Goal: Information Seeking & Learning: Compare options

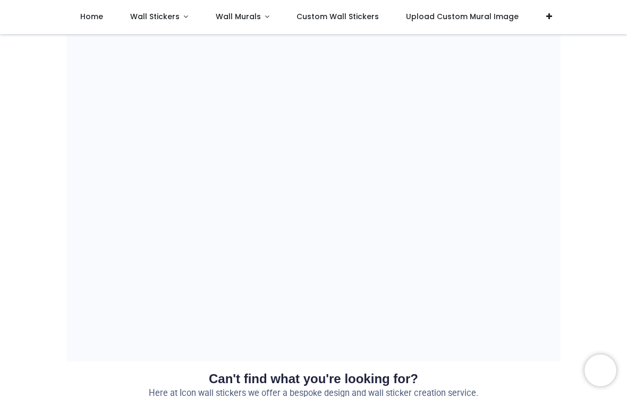
scroll to position [0, 192]
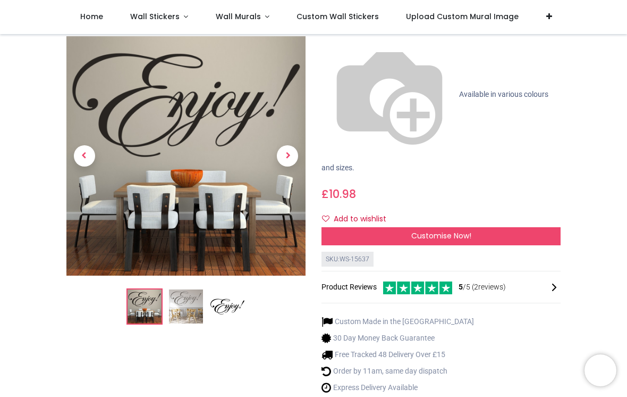
scroll to position [116, 0]
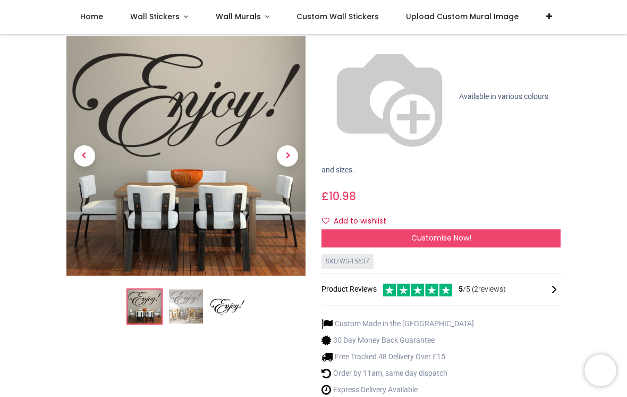
click at [293, 146] on span "Next" at bounding box center [287, 156] width 21 height 21
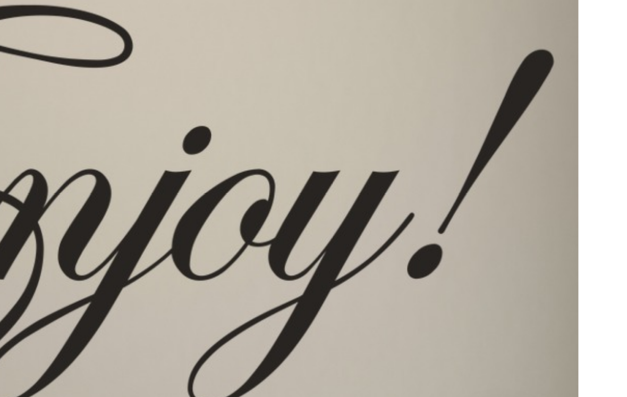
scroll to position [179, 0]
click at [277, 146] on span "Next" at bounding box center [287, 156] width 21 height 21
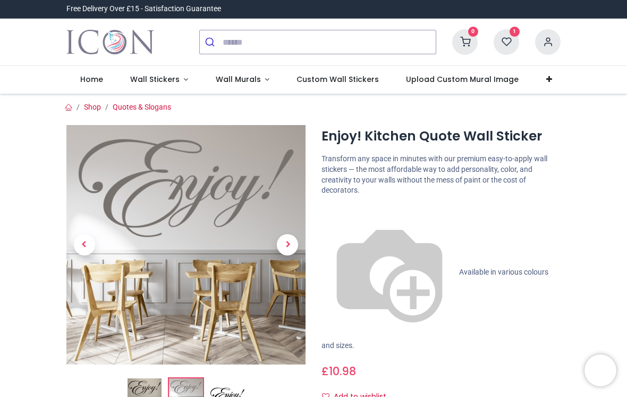
scroll to position [0, 0]
click at [293, 233] on link at bounding box center [288, 244] width 36 height 167
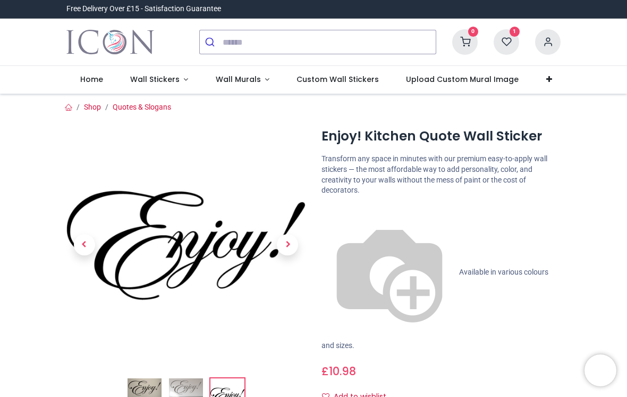
click at [89, 235] on span "Previous" at bounding box center [84, 244] width 21 height 21
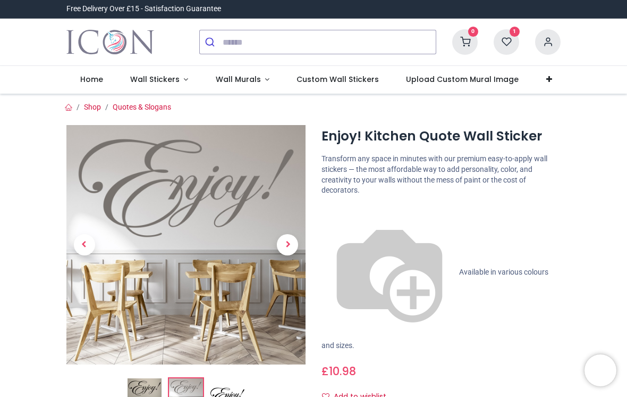
click at [95, 242] on link at bounding box center [84, 244] width 36 height 167
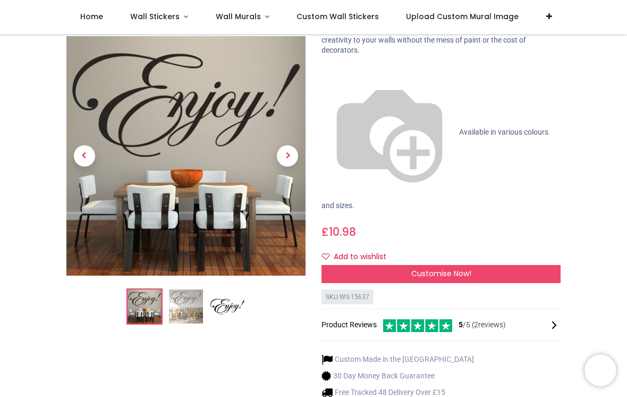
scroll to position [81, 0]
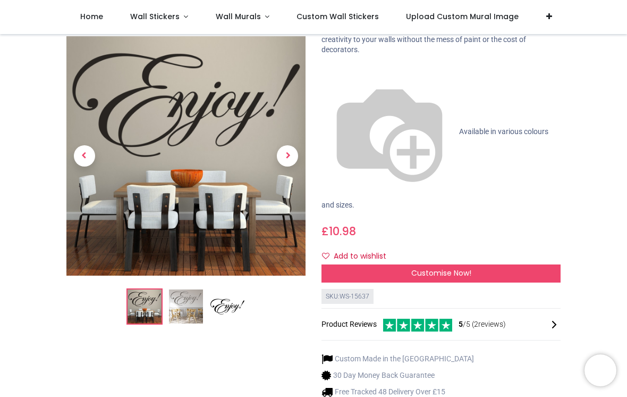
click at [347, 52] on p "Transform any space in minutes with our premium easy-to-apply wall stickers — t…" at bounding box center [441, 34] width 239 height 41
click at [330, 67] on img at bounding box center [390, 132] width 136 height 136
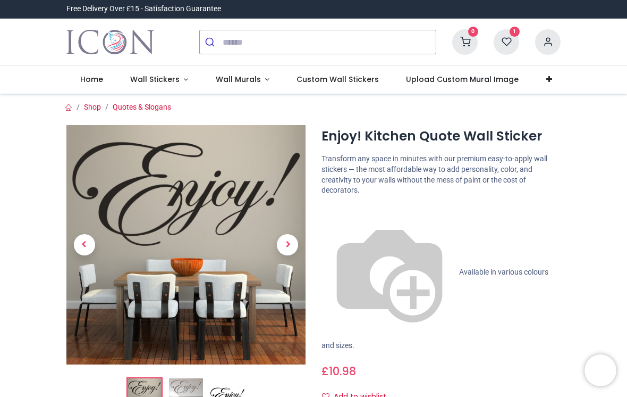
scroll to position [0, 0]
click at [175, 79] on span "Wall Stickers" at bounding box center [154, 79] width 49 height 11
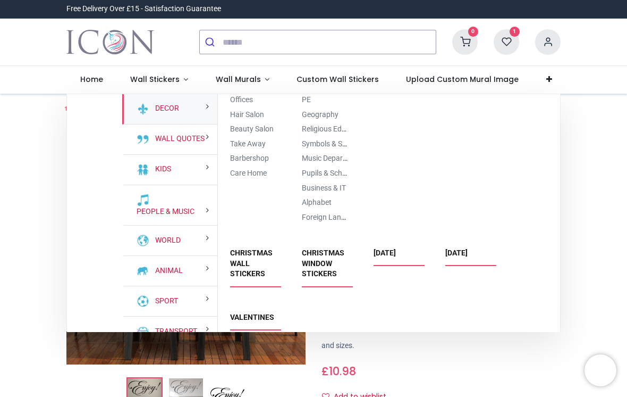
scroll to position [1988, 0]
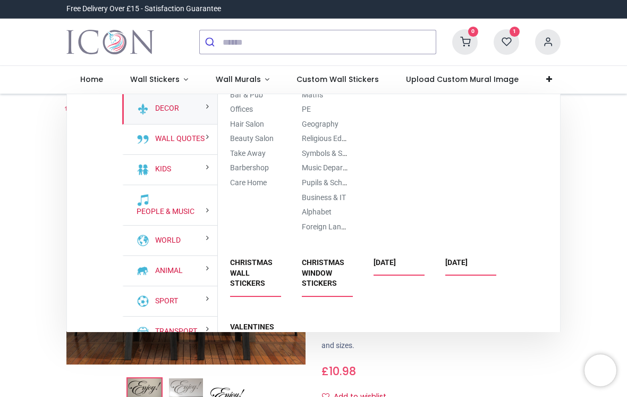
click at [269, 55] on link "Cafe & Restaurant" at bounding box center [260, 50] width 61 height 9
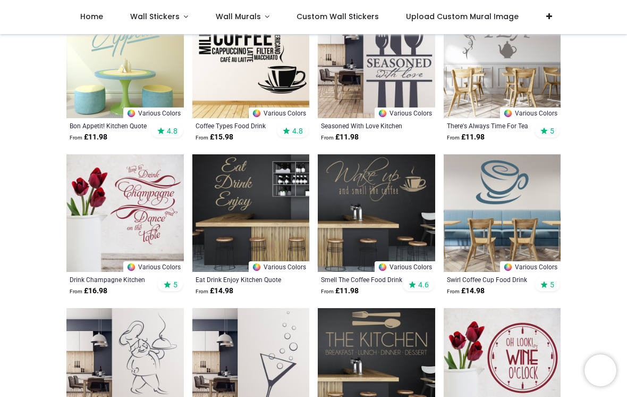
scroll to position [281, 0]
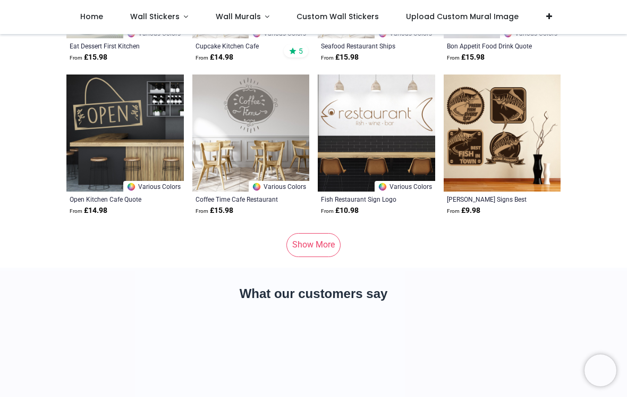
scroll to position [5413, 0]
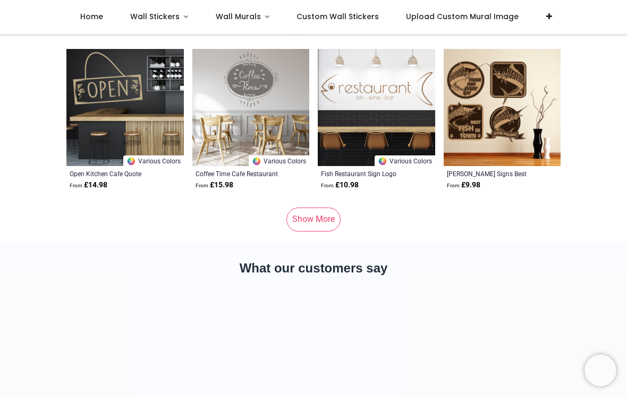
click at [320, 225] on link "Show More" at bounding box center [313, 218] width 54 height 23
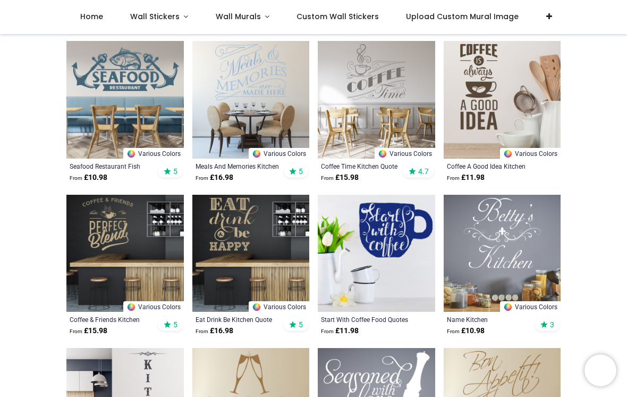
scroll to position [1893, 0]
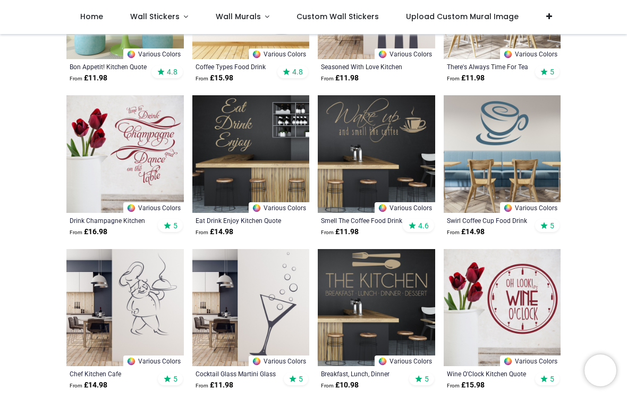
scroll to position [275, 0]
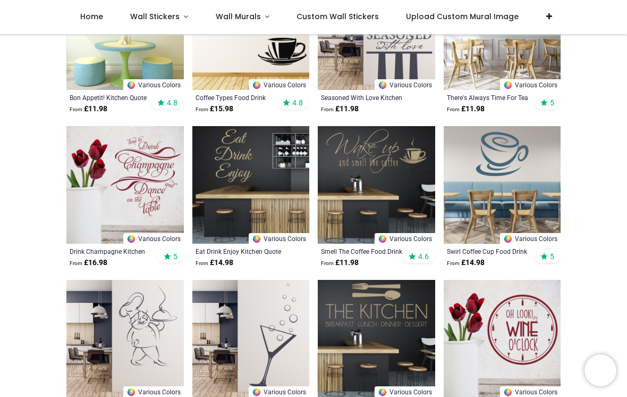
click at [368, 164] on img at bounding box center [376, 184] width 117 height 117
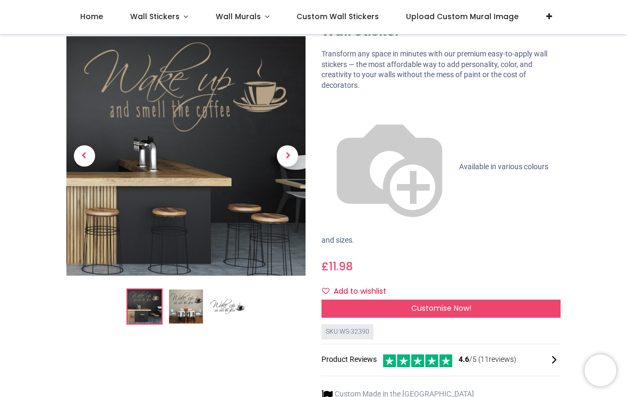
scroll to position [63, 0]
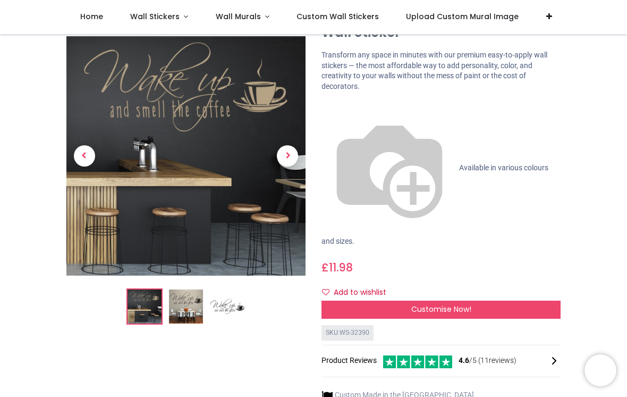
click at [289, 156] on span "Next" at bounding box center [287, 156] width 21 height 21
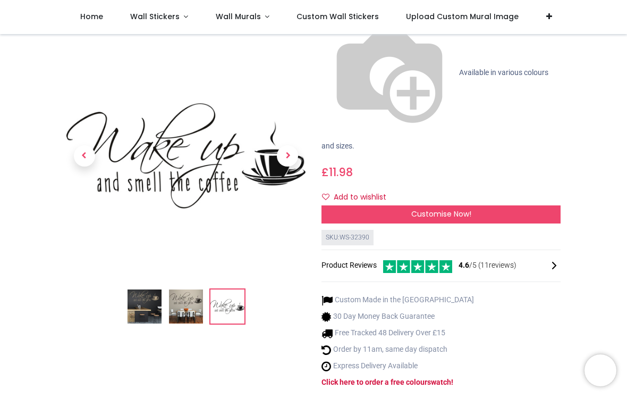
scroll to position [161, 0]
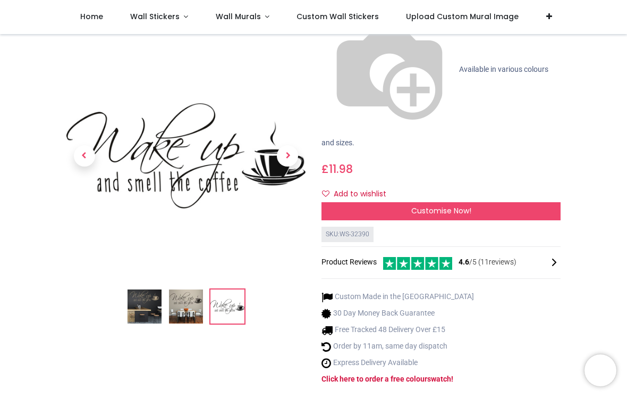
click at [94, 146] on span "Previous" at bounding box center [84, 156] width 21 height 21
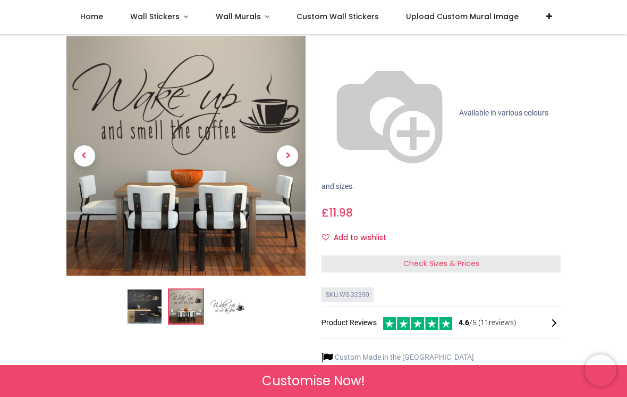
scroll to position [116, 0]
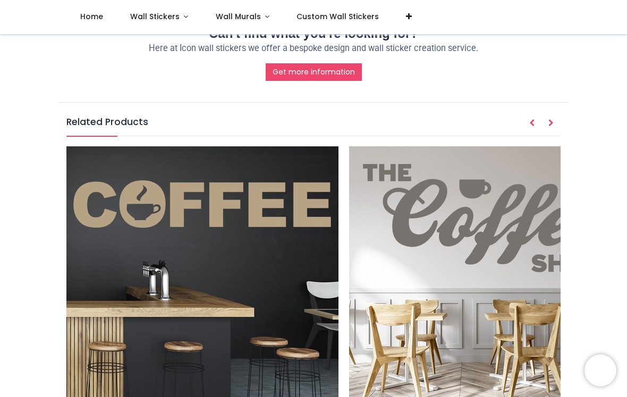
scroll to position [1198, 0]
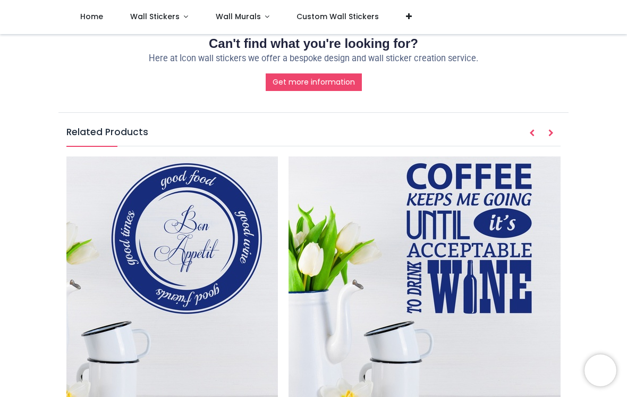
click at [186, 23] on link "Wall Stickers" at bounding box center [159, 17] width 86 height 34
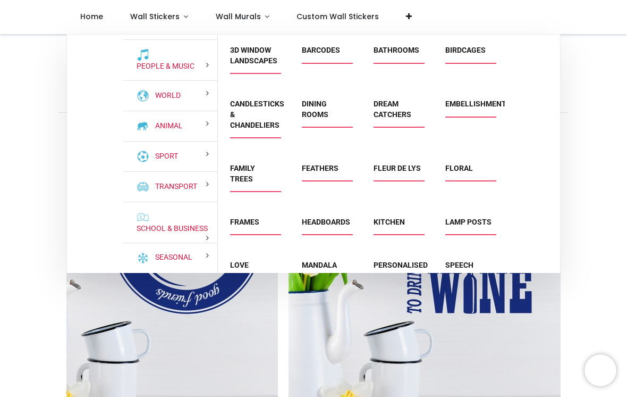
scroll to position [95, 0]
click at [198, 214] on div "School & Business" at bounding box center [169, 222] width 95 height 41
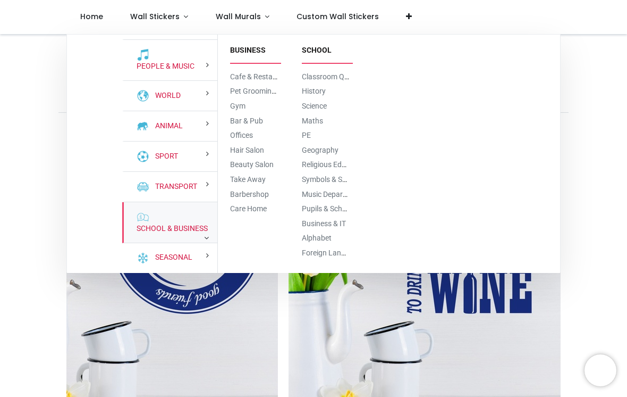
click at [260, 72] on link "Cafe & Restaurant" at bounding box center [260, 76] width 61 height 9
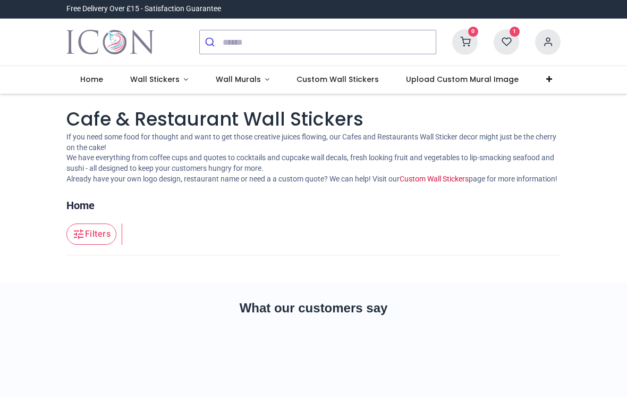
scroll to position [115, 0]
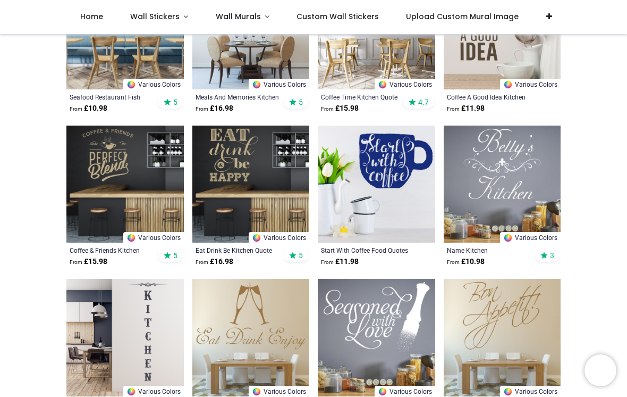
scroll to position [1962, 0]
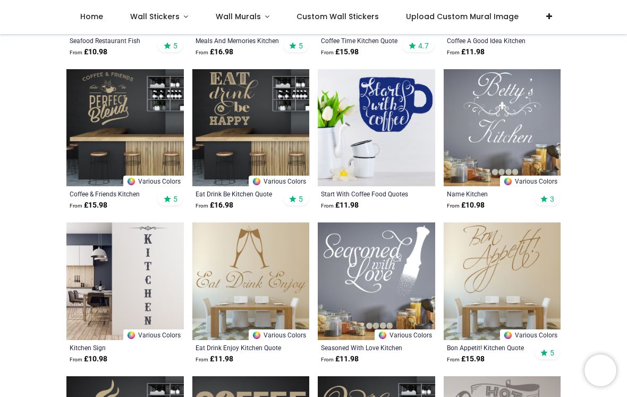
scroll to position [2029, 0]
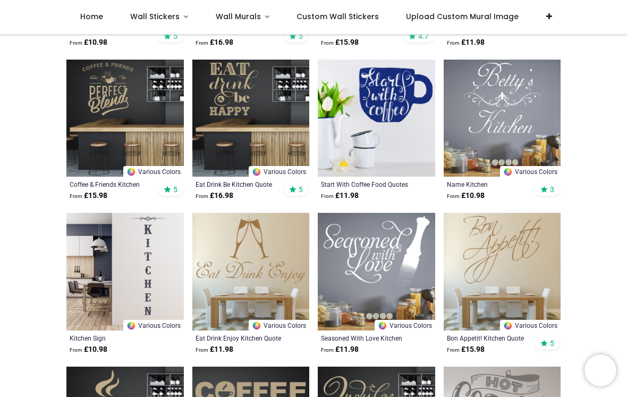
click at [477, 254] on img at bounding box center [502, 271] width 117 height 117
click at [495, 241] on img at bounding box center [502, 271] width 117 height 117
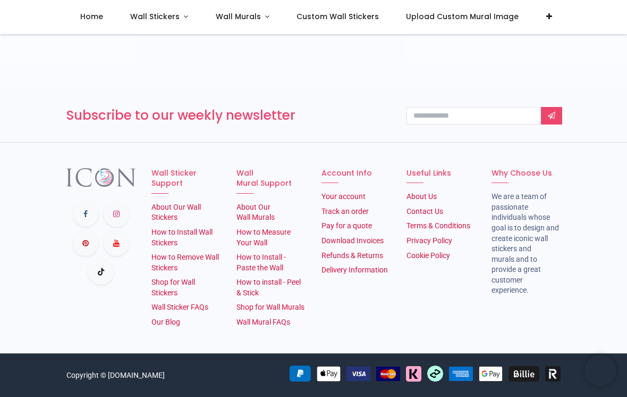
scroll to position [1871, 0]
click at [177, 16] on span "Wall Stickers" at bounding box center [156, 16] width 52 height 11
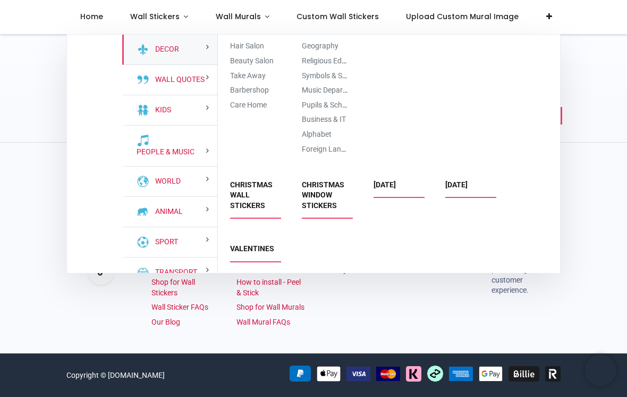
scroll to position [1997, 0]
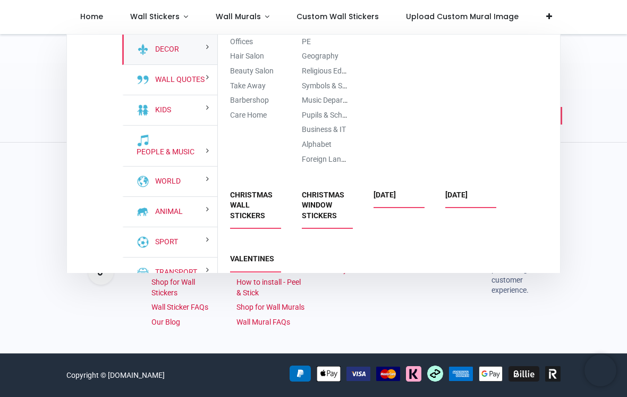
click at [263, 60] on ul "Business Cafe & Restaurant Pet Grooming Salon Gym Bar & Pub" at bounding box center [254, 36] width 56 height 173
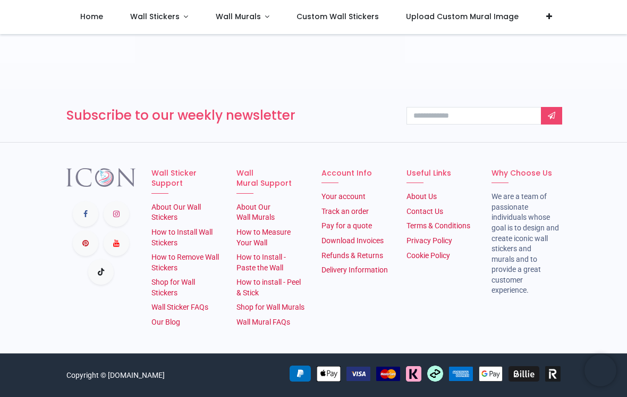
click at [179, 18] on span "Wall Stickers" at bounding box center [156, 16] width 52 height 11
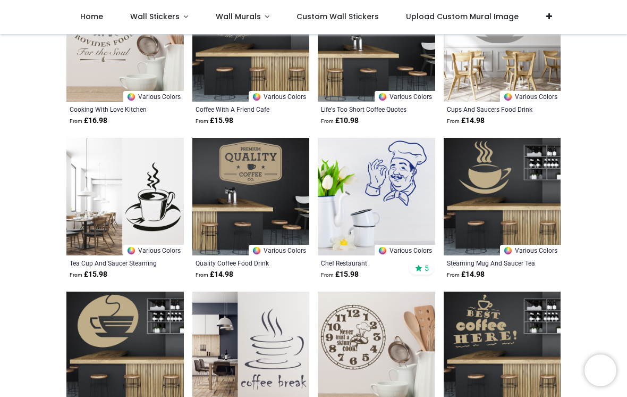
scroll to position [4557, 0]
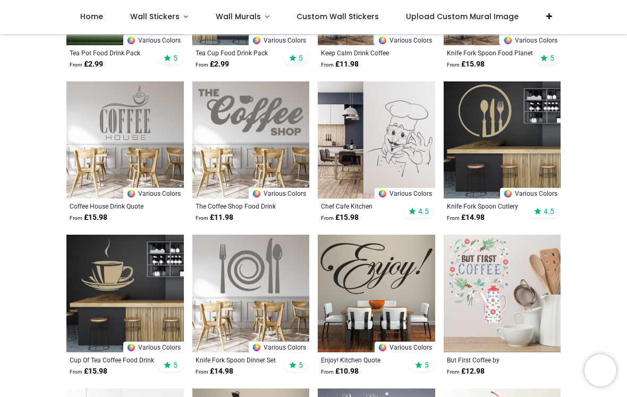
scroll to position [1404, 0]
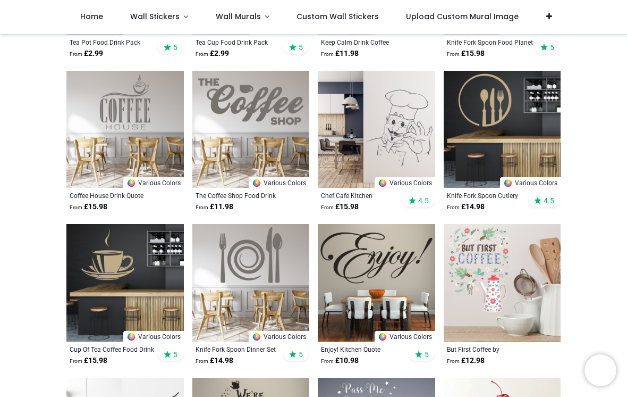
click at [288, 90] on img at bounding box center [250, 129] width 117 height 117
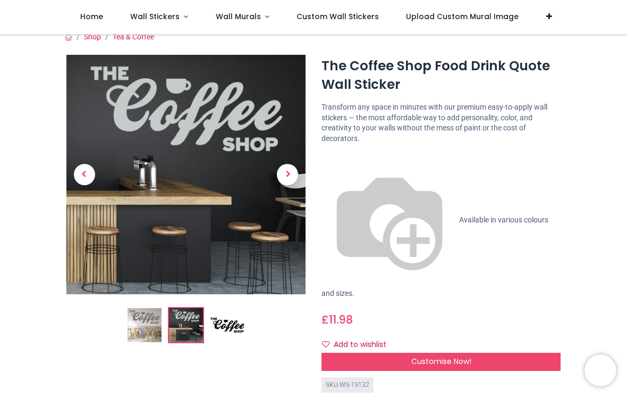
scroll to position [8, 0]
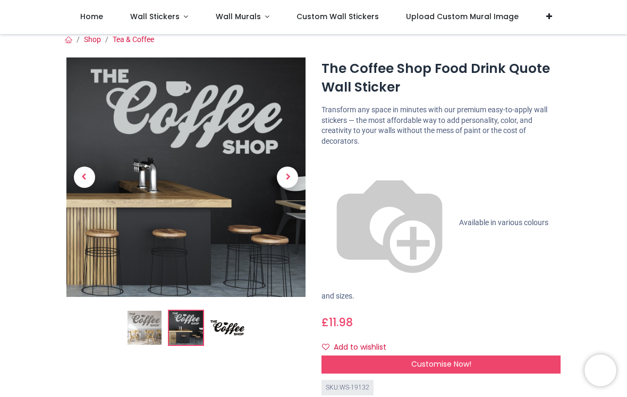
click at [84, 174] on span "Previous" at bounding box center [84, 176] width 21 height 21
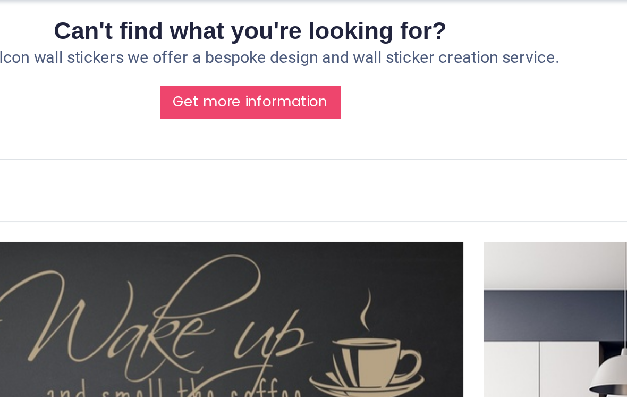
scroll to position [0, 1022]
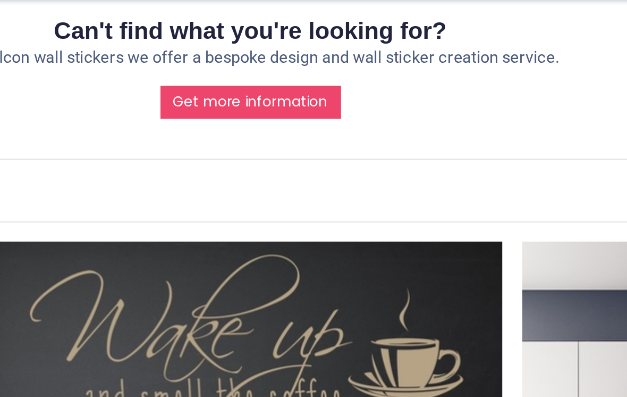
click at [176, 163] on img at bounding box center [312, 299] width 272 height 272
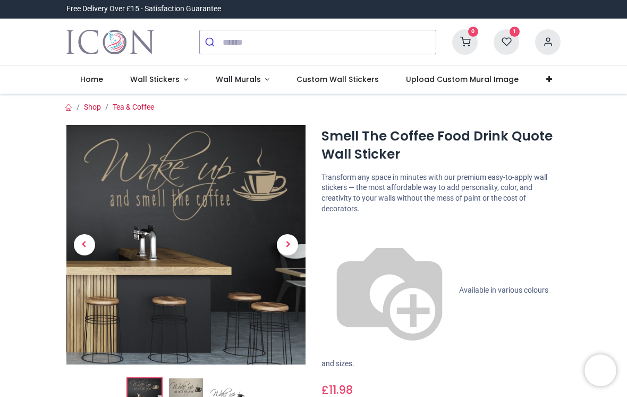
click at [177, 79] on span "Wall Stickers" at bounding box center [156, 79] width 52 height 11
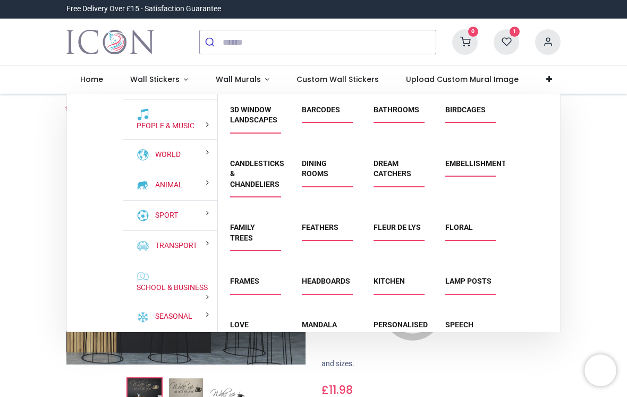
scroll to position [95, 0]
click at [194, 278] on div "School & Business" at bounding box center [169, 281] width 95 height 41
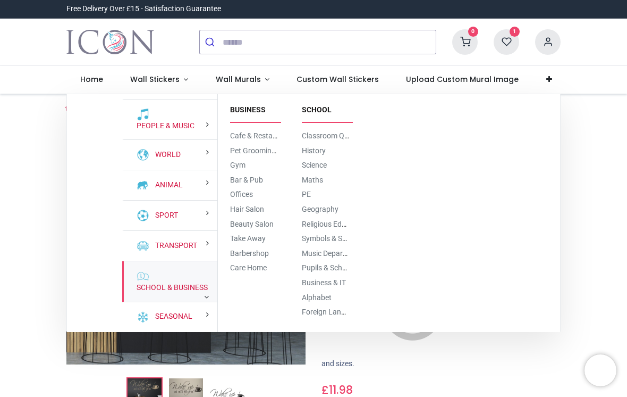
click at [265, 125] on li "Business" at bounding box center [254, 115] width 56 height 24
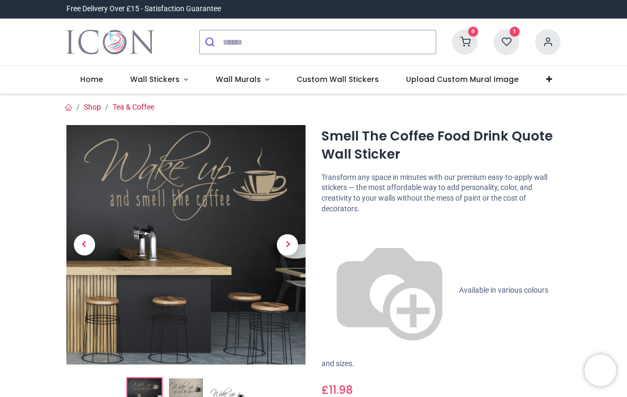
click at [176, 76] on span "Wall Stickers" at bounding box center [154, 79] width 49 height 11
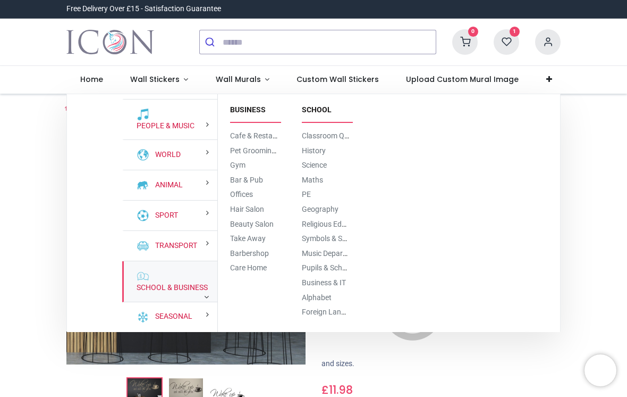
click at [266, 137] on link "Cafe & Restaurant" at bounding box center [260, 135] width 61 height 9
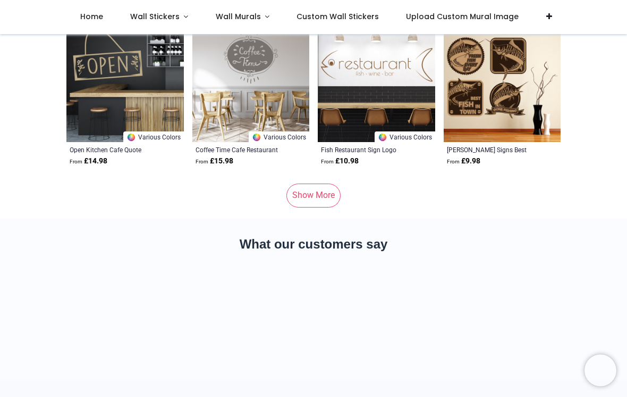
scroll to position [5434, 0]
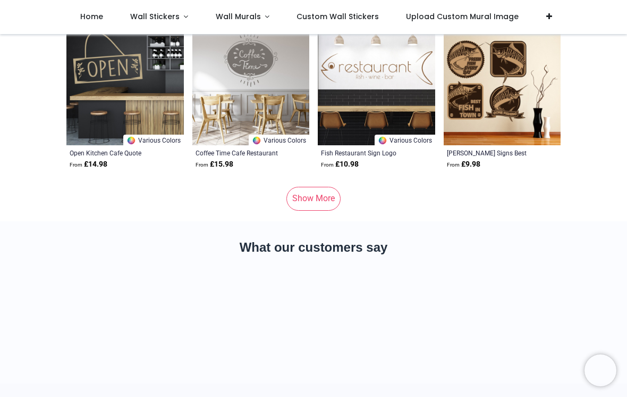
click at [321, 210] on link "Show More" at bounding box center [313, 198] width 54 height 23
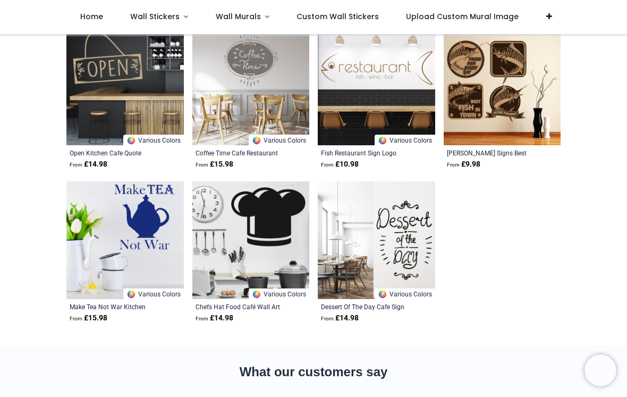
click at [321, 302] on div "Dessert Of The Day Cafe Sign" at bounding box center [365, 306] width 89 height 9
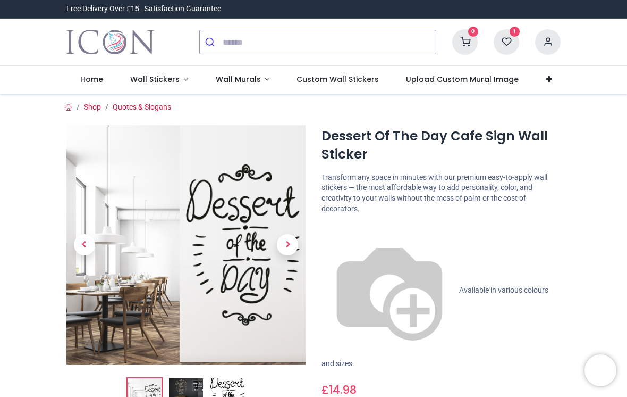
click at [170, 73] on link "Wall Stickers" at bounding box center [159, 80] width 86 height 28
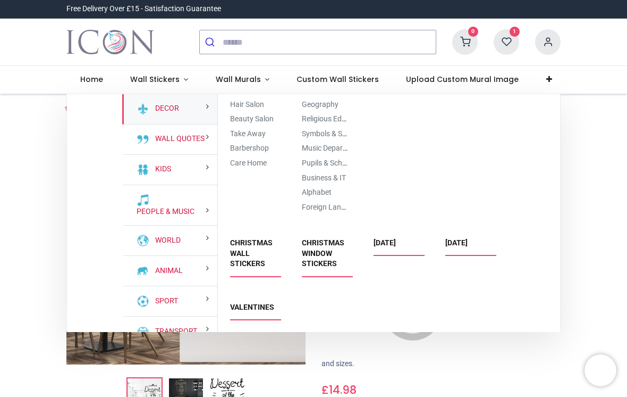
scroll to position [1985, 0]
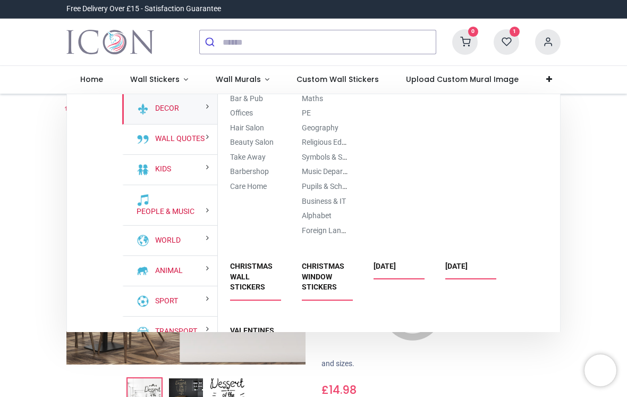
click at [267, 58] on link "Cafe & Restaurant" at bounding box center [260, 54] width 61 height 9
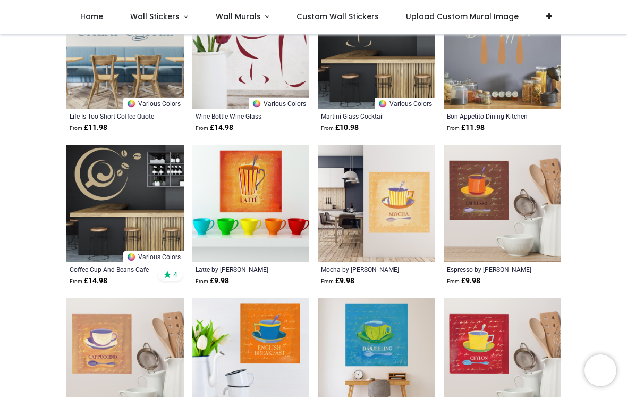
scroll to position [2558, 0]
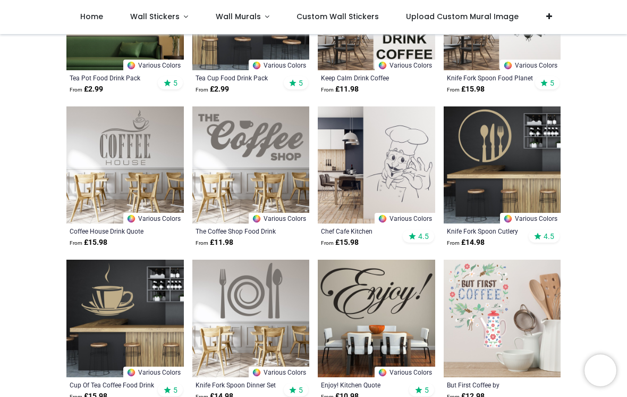
scroll to position [1368, 0]
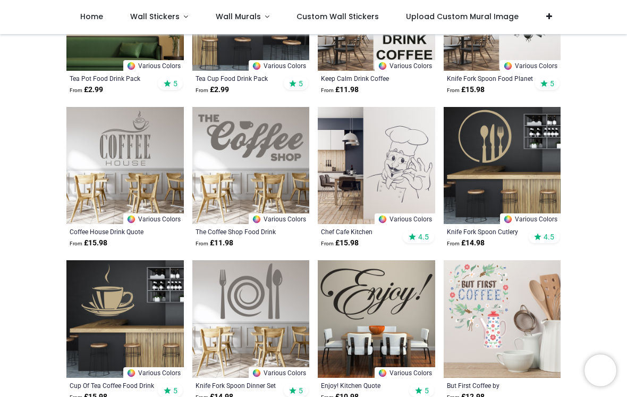
click at [384, 277] on img at bounding box center [376, 318] width 117 height 117
